Goal: Information Seeking & Learning: Learn about a topic

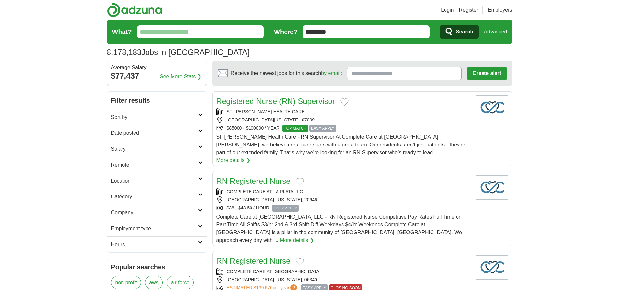
type input "********"
click at [495, 32] on link "Advanced" at bounding box center [495, 31] width 23 height 13
